Goal: Information Seeking & Learning: Learn about a topic

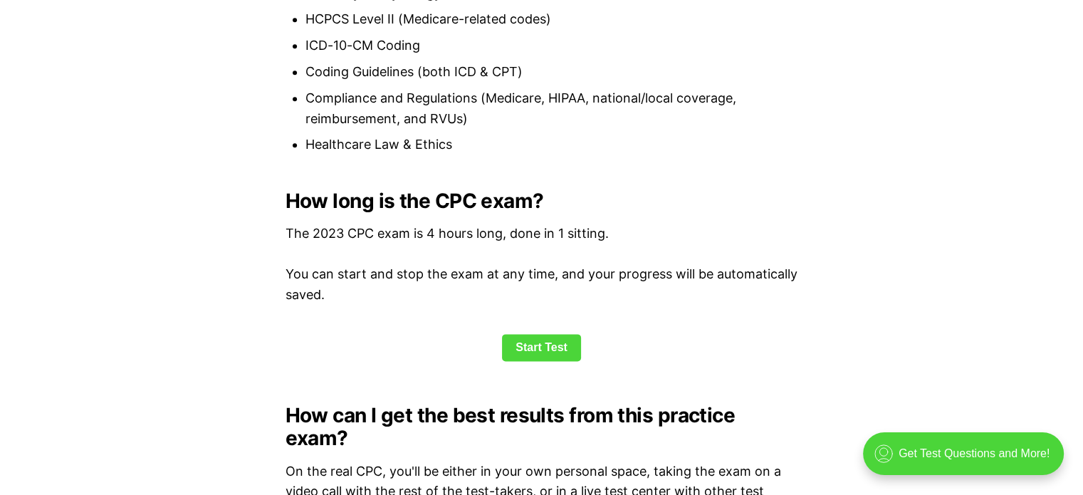
scroll to position [1756, 0]
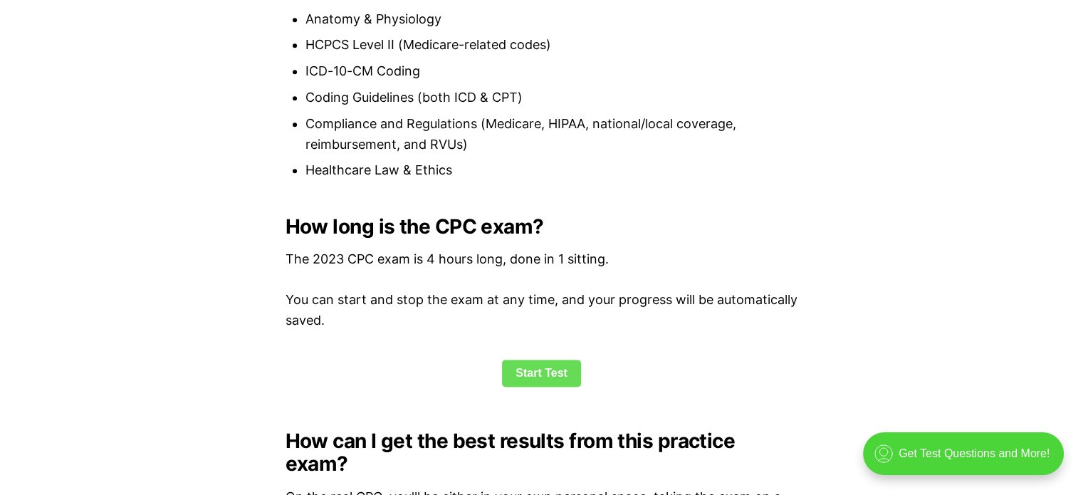
click at [538, 367] on link "Start Test" at bounding box center [541, 373] width 79 height 27
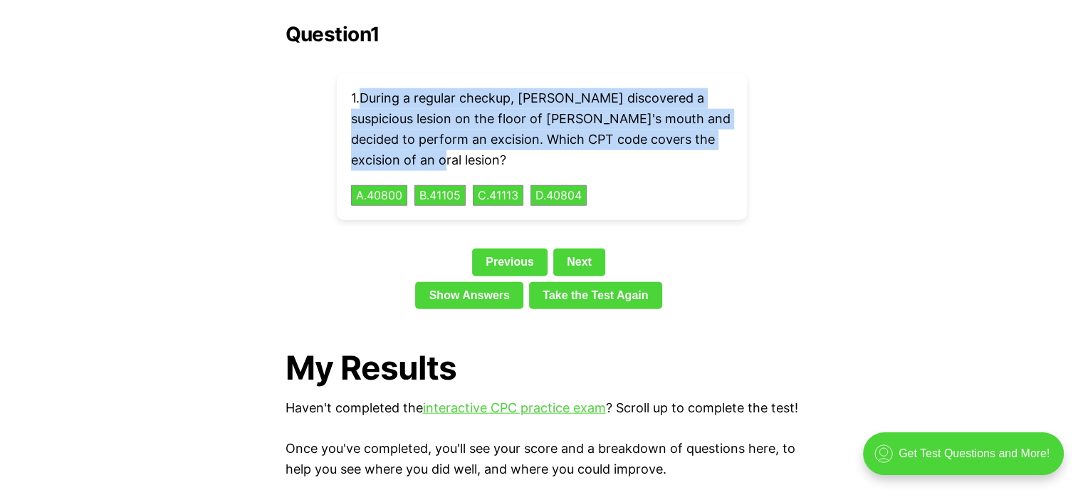
drag, startPoint x: 365, startPoint y: 71, endPoint x: 741, endPoint y: 148, distance: 383.1
click at [741, 148] on div "1 . During a regular checkup, [PERSON_NAME] discovered a suspicious lesion on t…" at bounding box center [542, 147] width 410 height 146
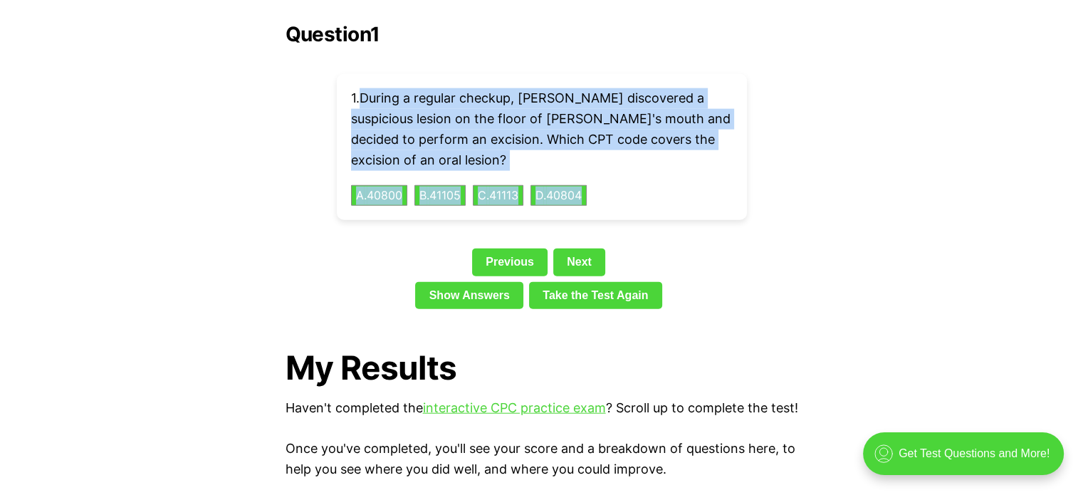
click at [499, 145] on p "1 . During a regular checkup, [PERSON_NAME] discovered a suspicious lesion on t…" at bounding box center [542, 129] width 382 height 82
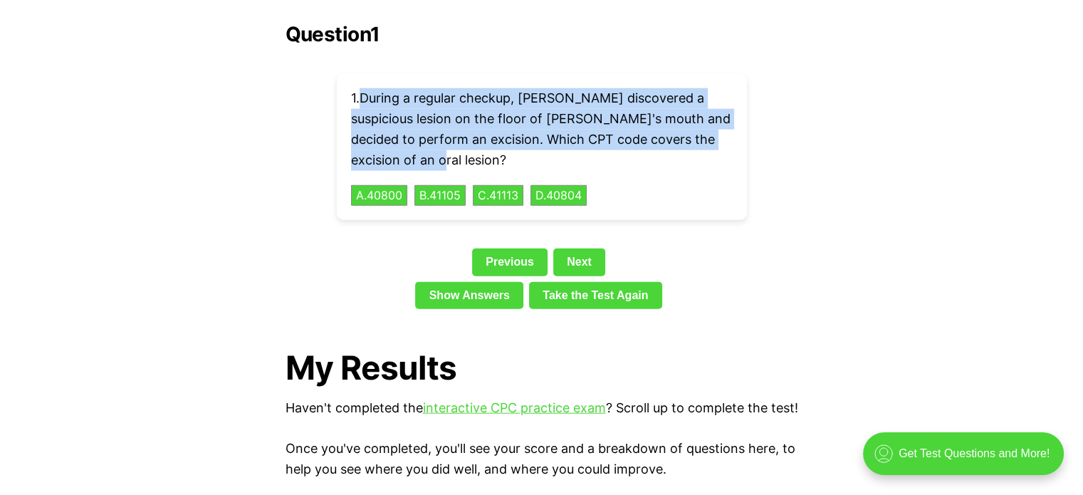
drag, startPoint x: 365, startPoint y: 73, endPoint x: 721, endPoint y: 130, distance: 360.5
click at [721, 130] on p "1 . During a regular checkup, [PERSON_NAME] discovered a suspicious lesion on t…" at bounding box center [542, 129] width 382 height 82
copy p "During a regular checkup, [PERSON_NAME] discovered a suspicious lesion on the f…"
click at [521, 184] on button "C . 41113" at bounding box center [497, 195] width 53 height 22
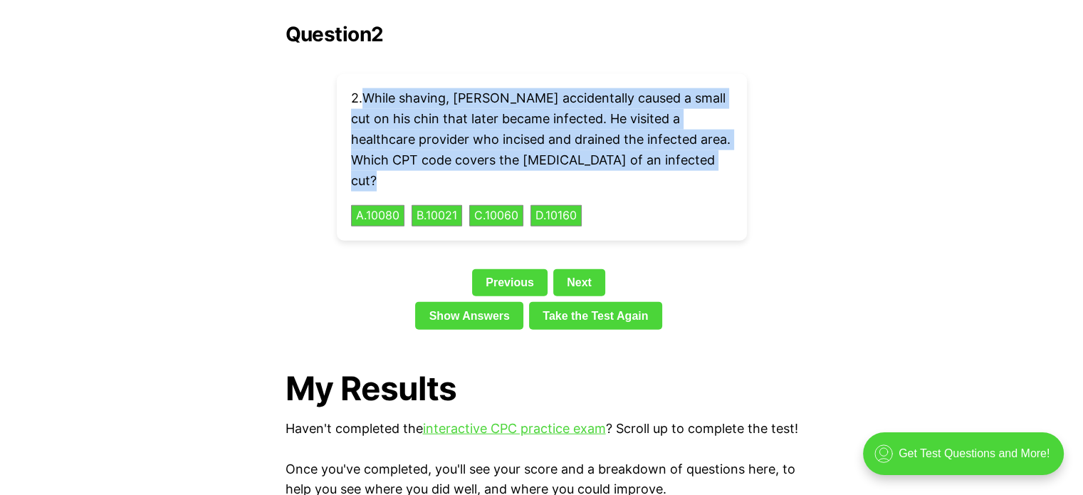
drag, startPoint x: 366, startPoint y: 73, endPoint x: 739, endPoint y: 139, distance: 379.0
click at [739, 139] on div "2 . While shaving, [PERSON_NAME] accidentally caused a small cut on his chin th…" at bounding box center [542, 157] width 410 height 167
copy p "While shaving, [PERSON_NAME] accidentally caused a small cut on his chin that l…"
click at [512, 205] on button "C . 10060" at bounding box center [496, 216] width 57 height 22
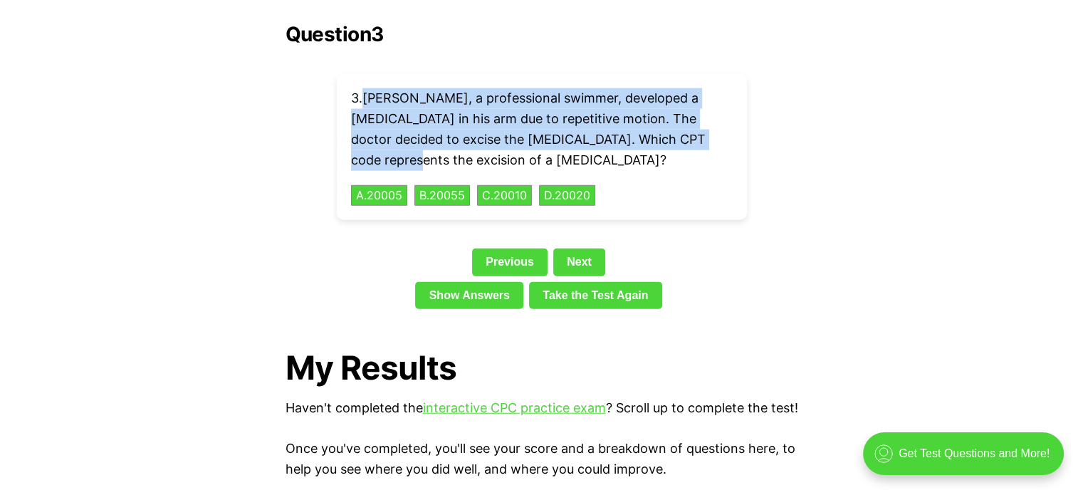
drag, startPoint x: 367, startPoint y: 73, endPoint x: 699, endPoint y: 122, distance: 335.5
click at [699, 122] on p "3 . [PERSON_NAME], a professional swimmer, developed a [MEDICAL_DATA] in his ar…" at bounding box center [542, 129] width 382 height 82
copy p "[PERSON_NAME], a professional swimmer, developed a [MEDICAL_DATA] in his arm du…"
